Goal: Check status: Check status

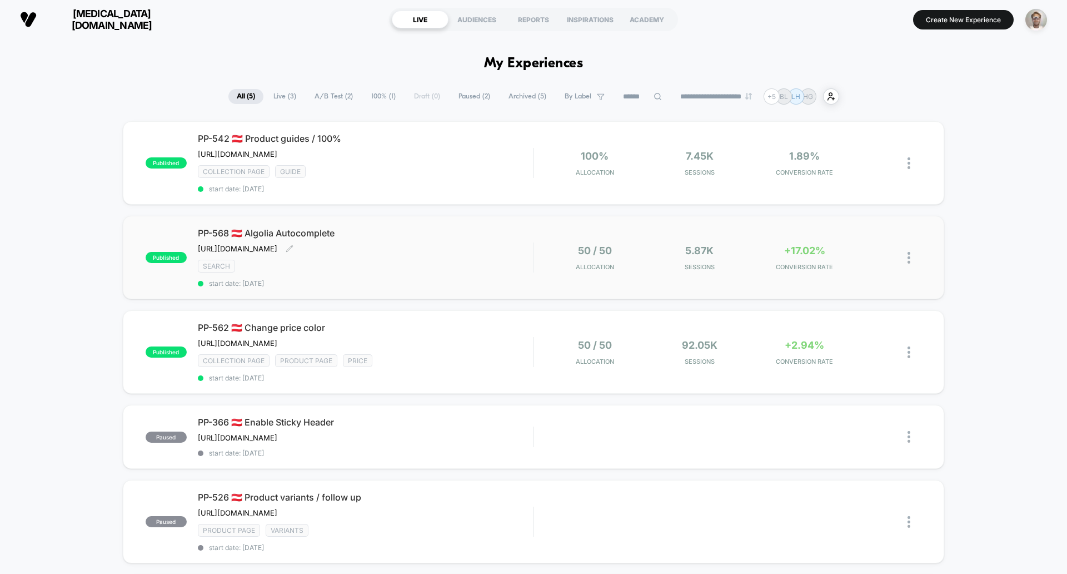
click at [482, 272] on div "SEARCH" at bounding box center [365, 266] width 335 height 13
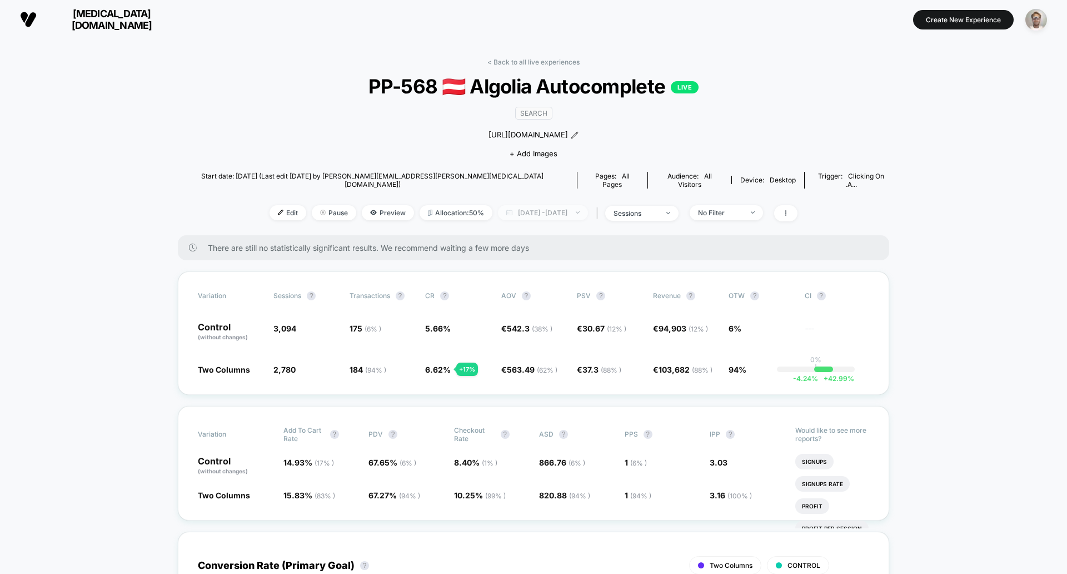
click at [541, 217] on span "[DATE] - [DATE]" at bounding box center [543, 212] width 90 height 15
select select "*"
select select "****"
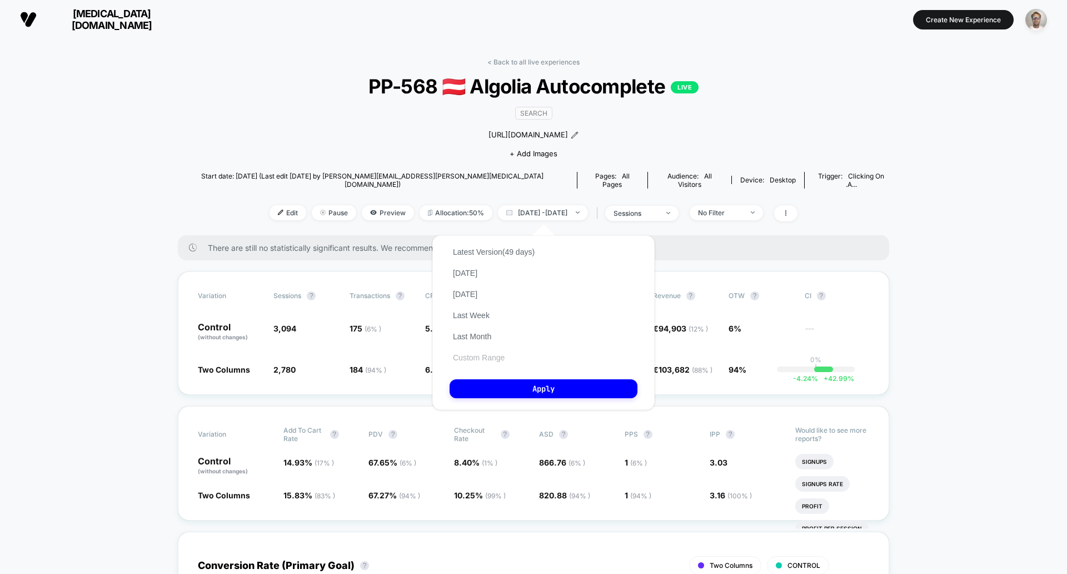
click at [476, 357] on button "Custom Range" at bounding box center [479, 357] width 58 height 10
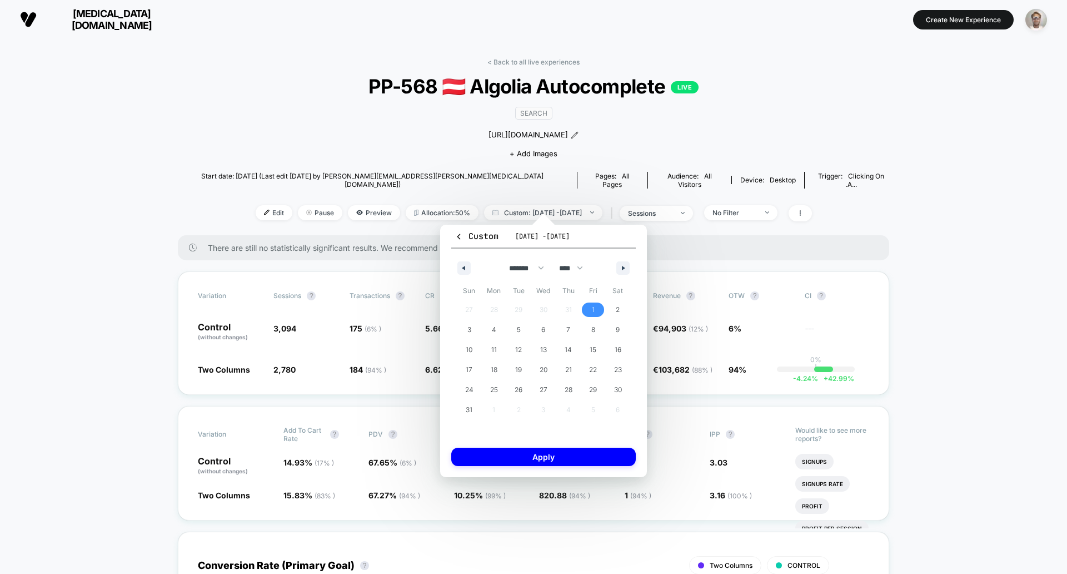
click at [592, 311] on span "1" at bounding box center [593, 310] width 3 height 20
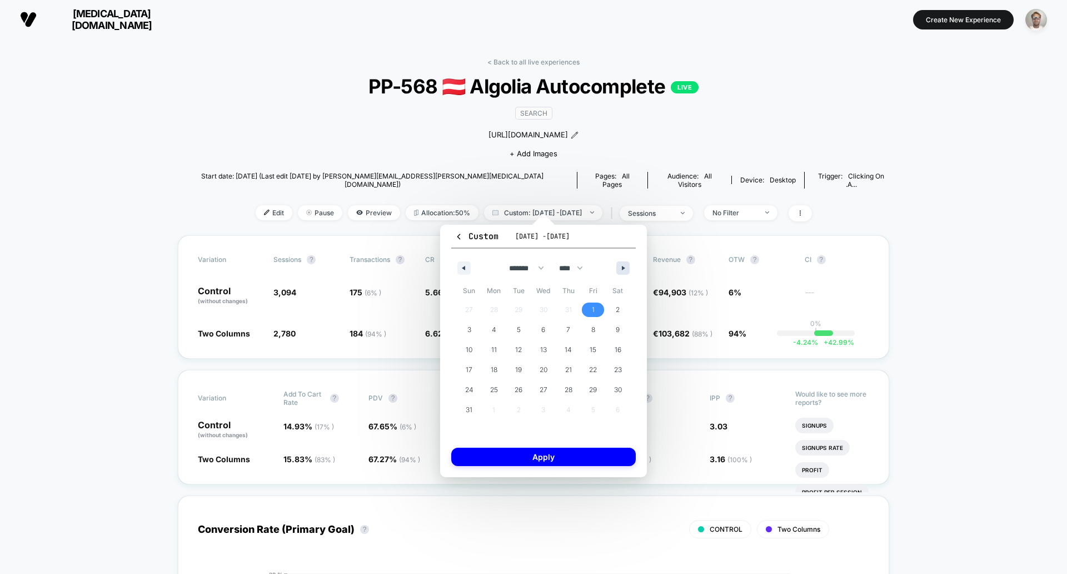
click at [624, 268] on icon "button" at bounding box center [625, 268] width 6 height 4
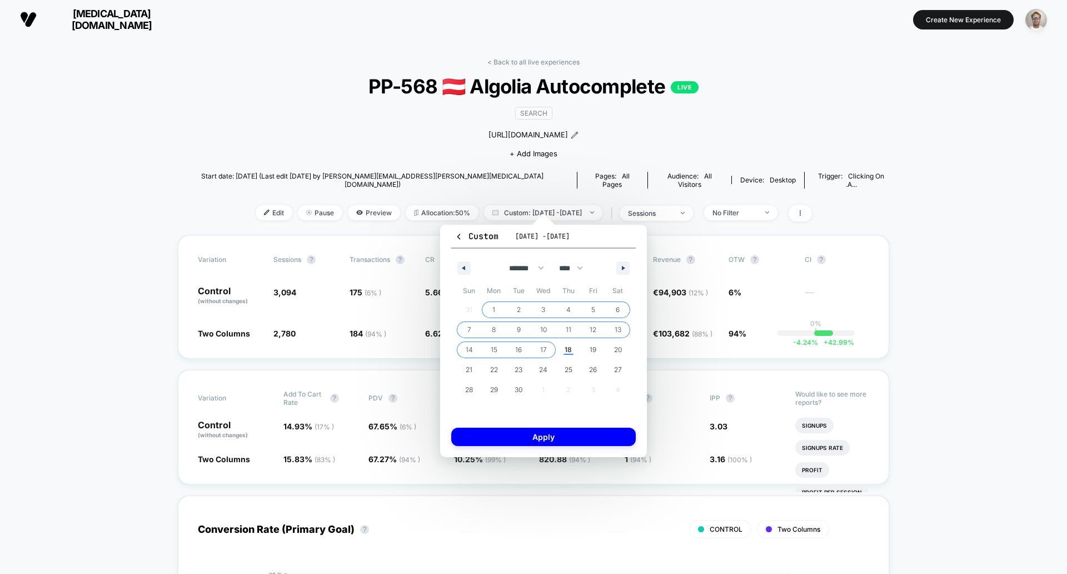
click at [541, 353] on span "17" at bounding box center [543, 350] width 7 height 20
select select "*"
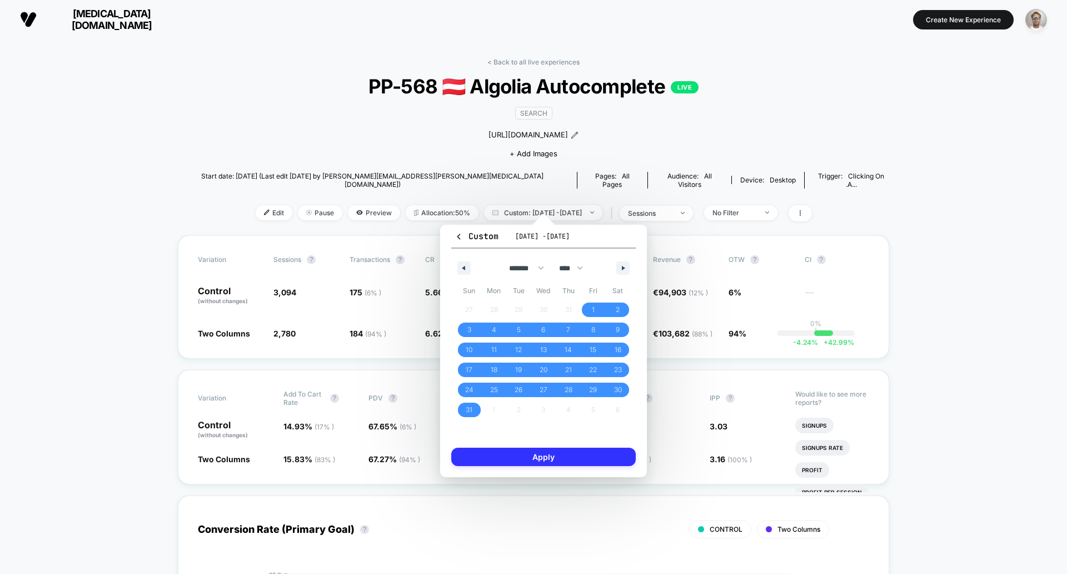
click at [536, 461] on button "Apply" at bounding box center [543, 456] width 185 height 18
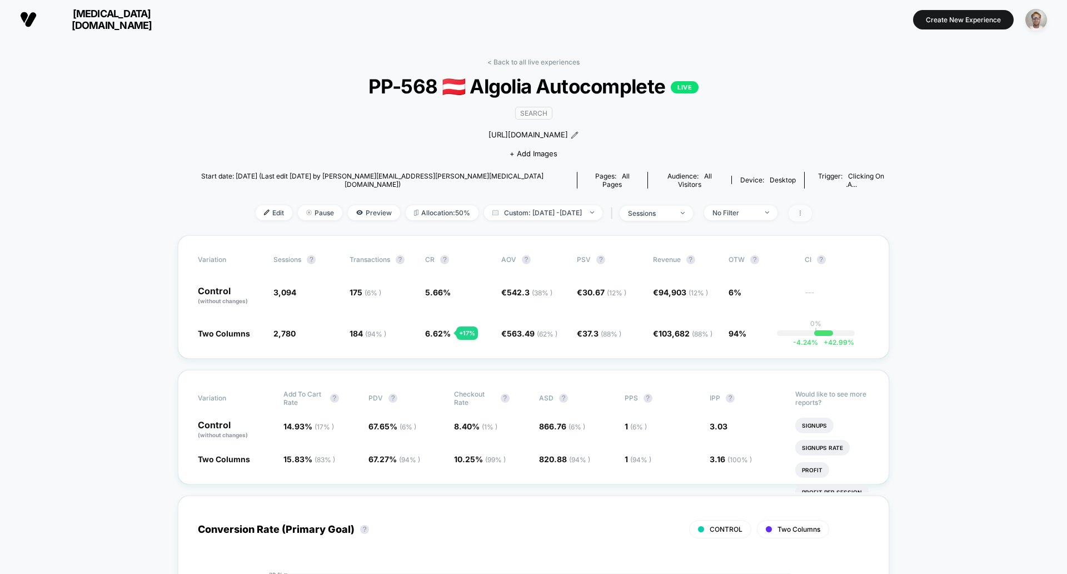
click at [804, 210] on icon at bounding box center [800, 213] width 7 height 7
